Goal: Find specific page/section: Find specific page/section

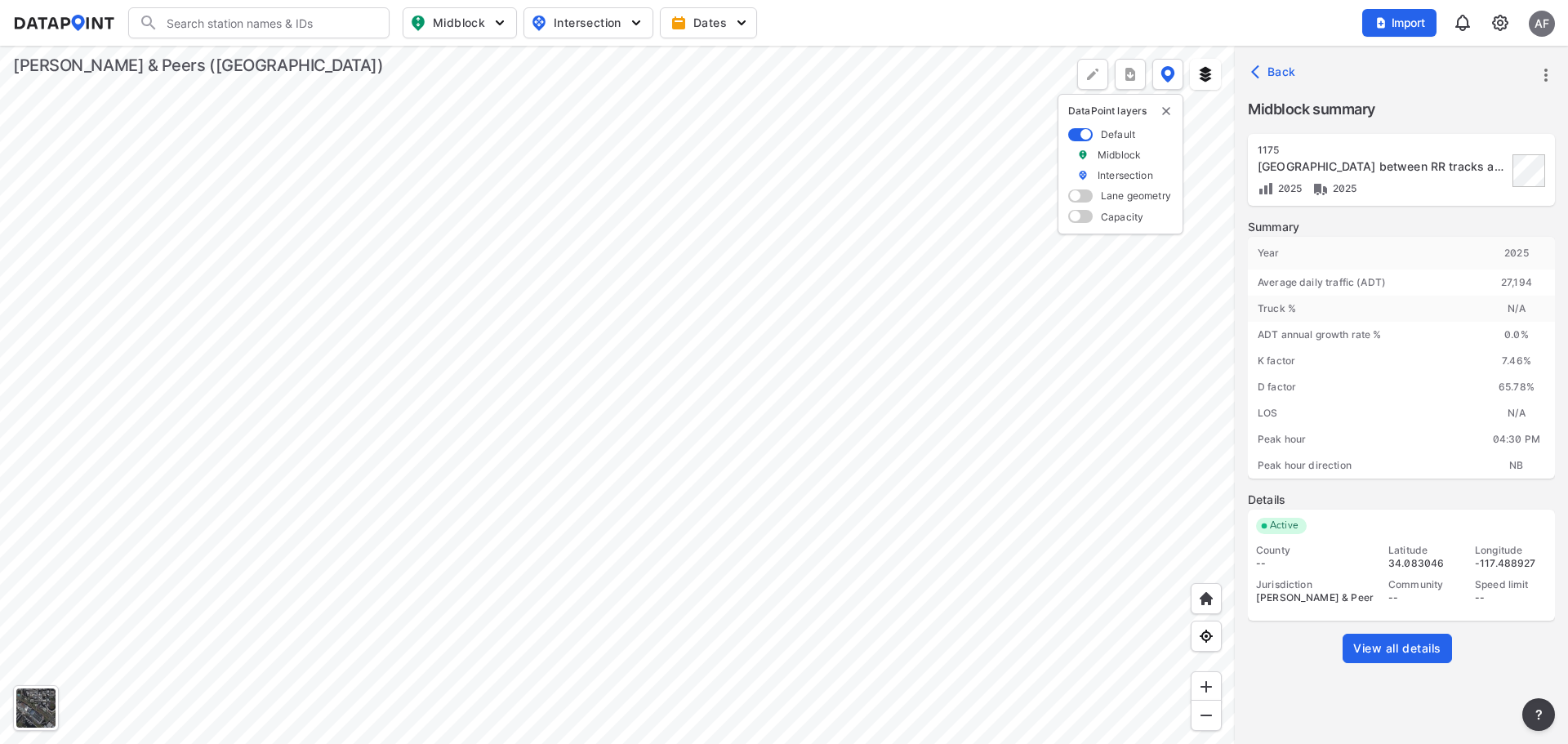
click at [744, 462] on div at bounding box center [617, 395] width 1235 height 698
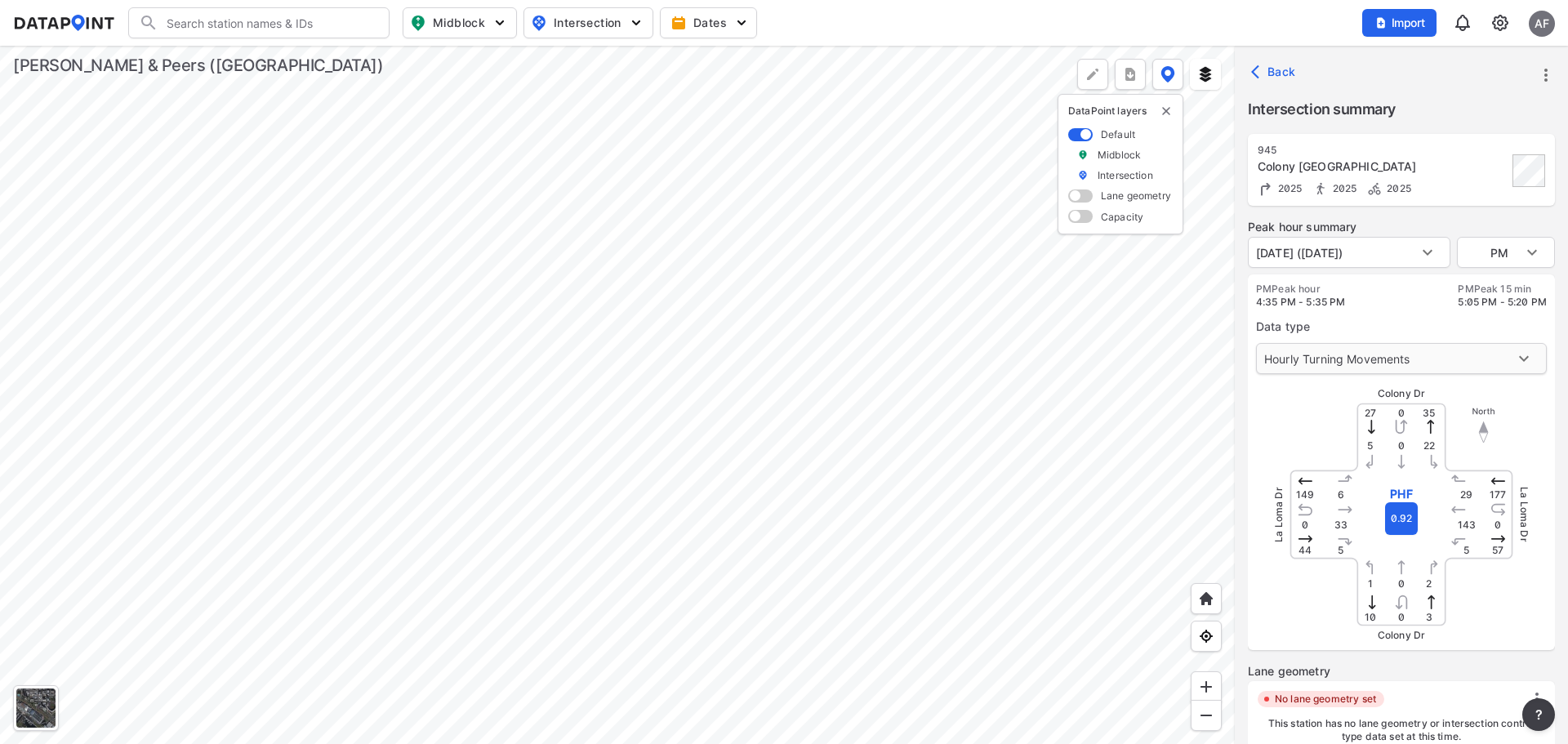
click at [1519, 361] on body "Search Please enter a search term. Midblock Intersection Dates Import AF Import…" at bounding box center [784, 372] width 1568 height 744
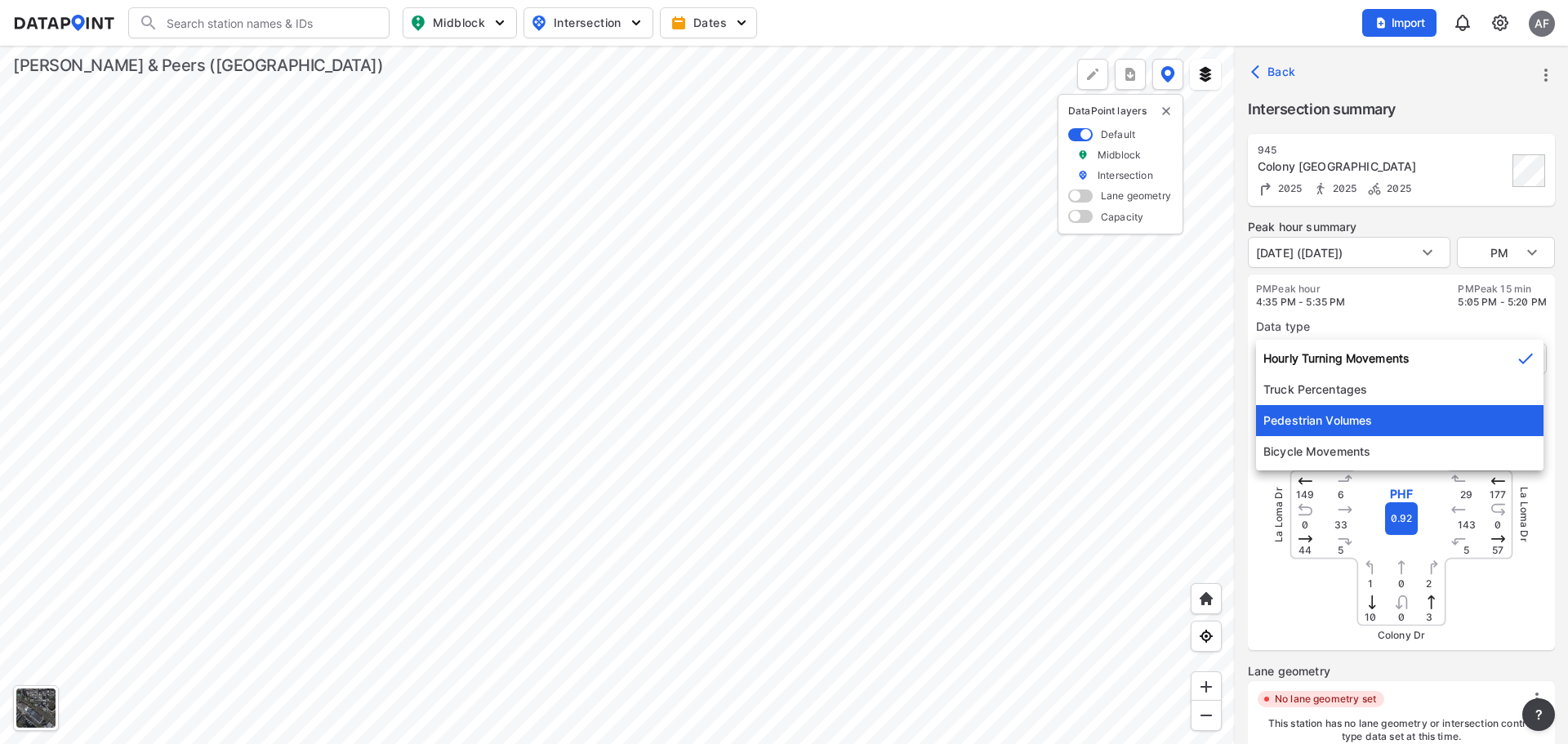
click at [1459, 424] on li "Pedestrian Volumes" at bounding box center [1400, 420] width 288 height 31
type input "2"
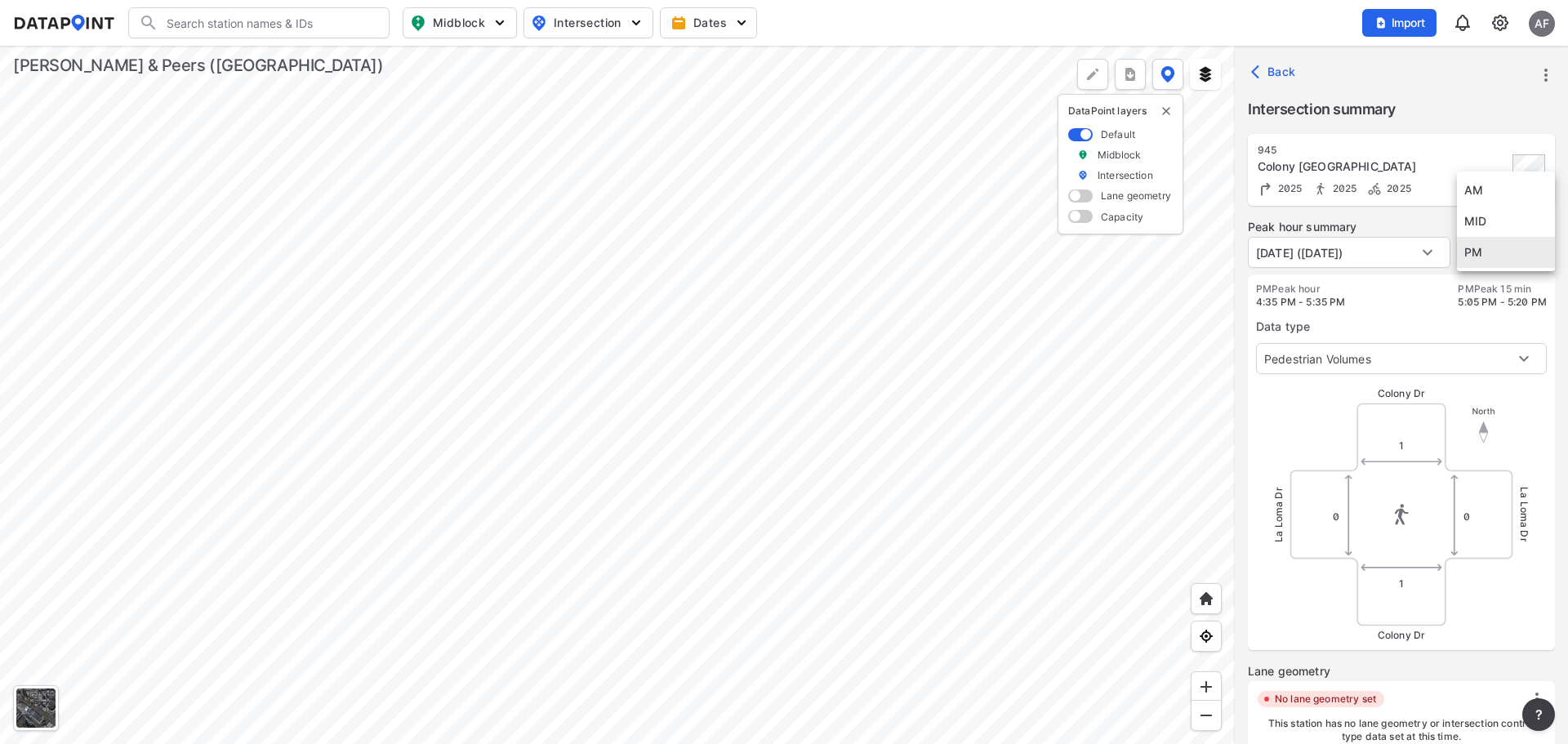
click at [1541, 250] on body "Search Please enter a search term. Midblock Intersection Dates Import AF Import…" at bounding box center [784, 372] width 1568 height 744
click at [1437, 255] on div at bounding box center [784, 372] width 1568 height 744
click at [1436, 252] on body "Search Please enter a search term. Midblock Intersection Dates Import AF Import…" at bounding box center [784, 372] width 1568 height 744
click at [1393, 302] on div at bounding box center [784, 372] width 1568 height 744
click at [994, 700] on div at bounding box center [617, 395] width 1235 height 698
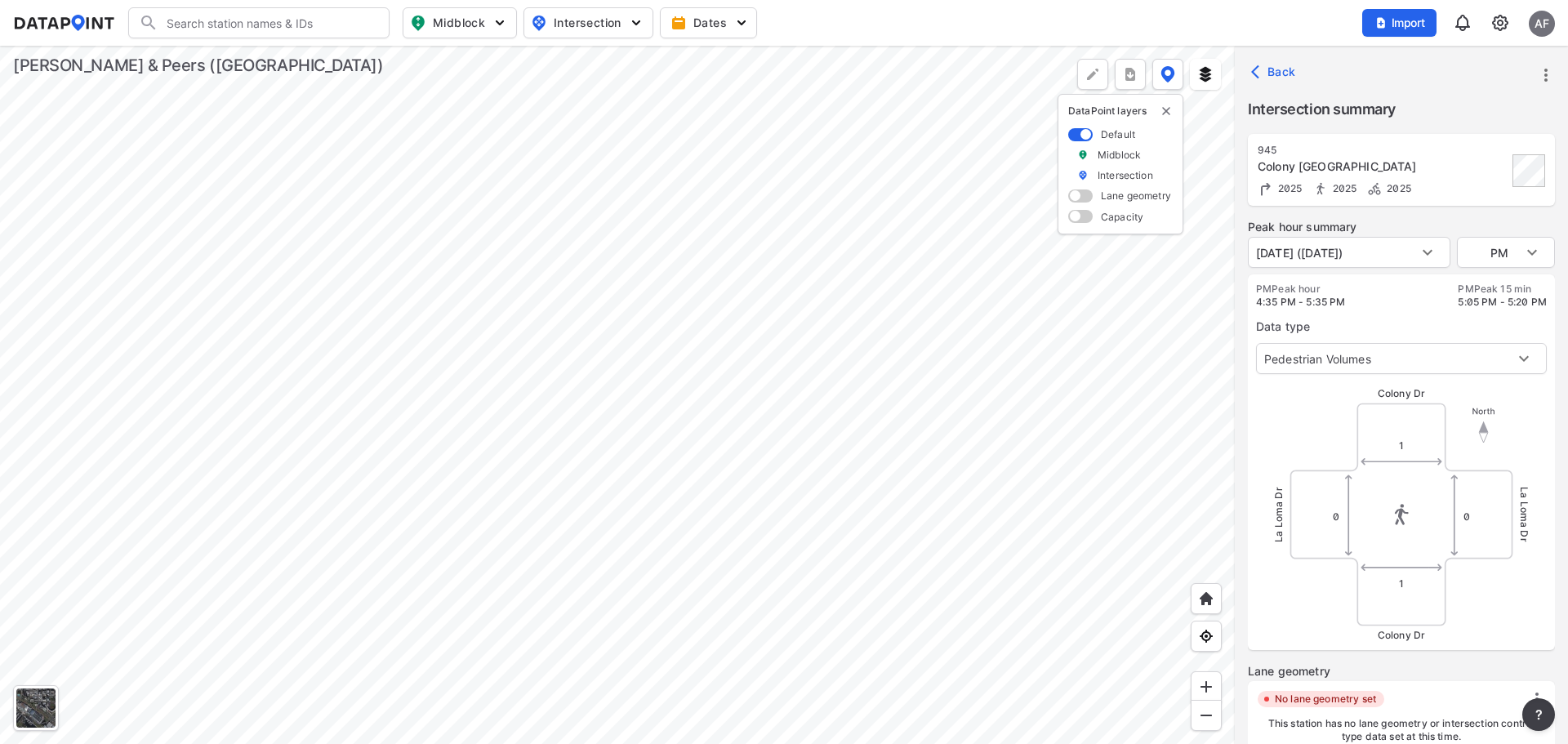
click at [752, 375] on div at bounding box center [617, 395] width 1235 height 698
click at [676, 628] on div at bounding box center [617, 395] width 1235 height 698
click at [802, 367] on div at bounding box center [617, 395] width 1235 height 698
